Goal: Navigation & Orientation: Find specific page/section

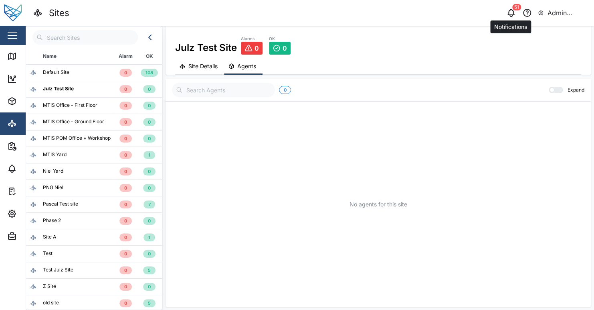
click at [514, 9] on div "51" at bounding box center [516, 7] width 9 height 6
click at [512, 11] on icon "button" at bounding box center [511, 13] width 10 height 10
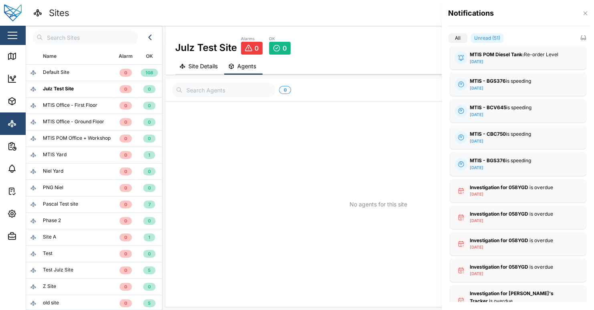
click at [396, 21] on div at bounding box center [297, 155] width 594 height 310
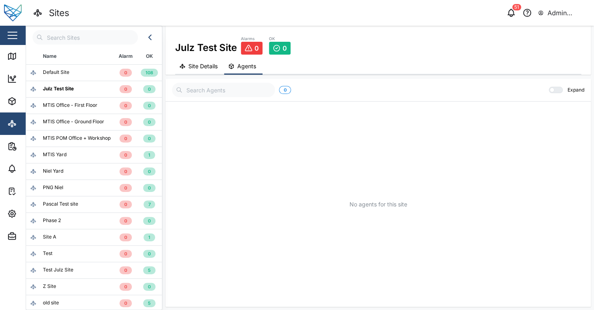
drag, startPoint x: 524, startPoint y: 1, endPoint x: 294, endPoint y: 12, distance: 230.4
click at [294, 12] on div "Sites" at bounding box center [171, 13] width 277 height 14
